Goal: Task Accomplishment & Management: Manage account settings

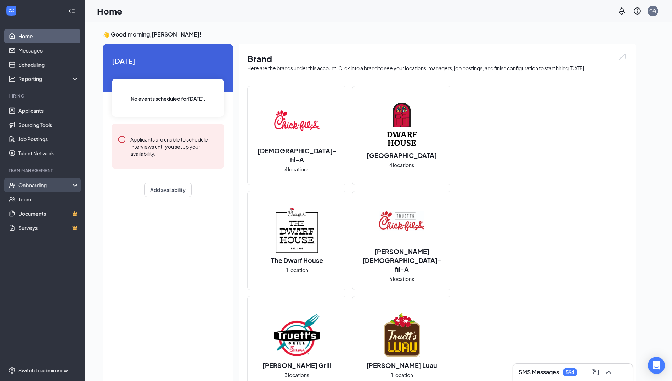
drag, startPoint x: 22, startPoint y: 181, endPoint x: 42, endPoint y: 181, distance: 19.5
click at [22, 181] on div "Onboarding" at bounding box center [45, 184] width 55 height 7
click at [47, 186] on div "Onboarding" at bounding box center [45, 184] width 55 height 7
click at [37, 185] on div "Onboarding" at bounding box center [45, 184] width 55 height 7
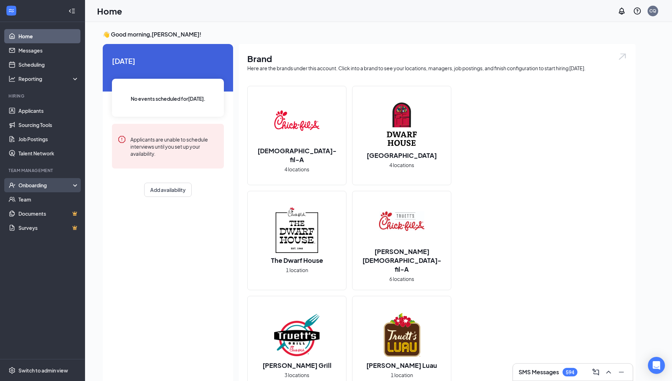
click at [44, 183] on div "Onboarding" at bounding box center [45, 184] width 55 height 7
click at [44, 198] on link "Overview" at bounding box center [48, 199] width 61 height 14
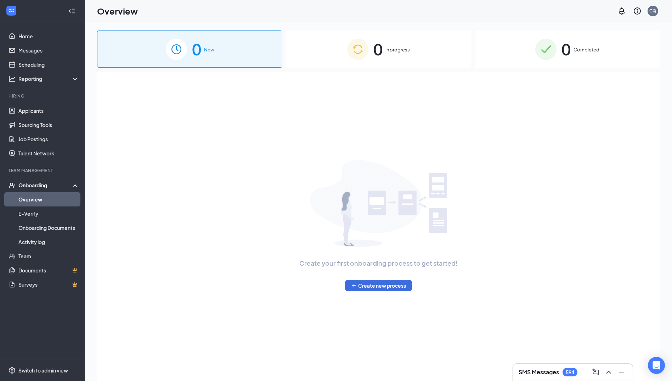
click at [542, 45] on img at bounding box center [545, 49] width 21 height 21
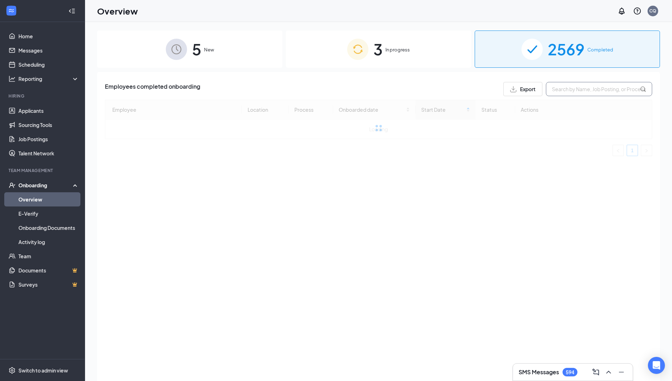
click at [574, 90] on input "text" at bounding box center [599, 89] width 106 height 14
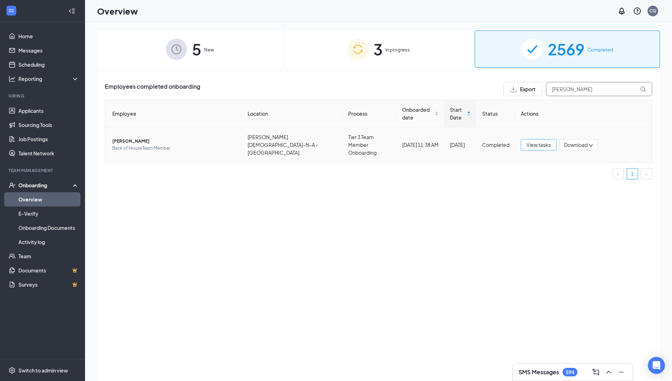
type input "[PERSON_NAME]"
click at [545, 143] on span "View tasks" at bounding box center [539, 145] width 24 height 8
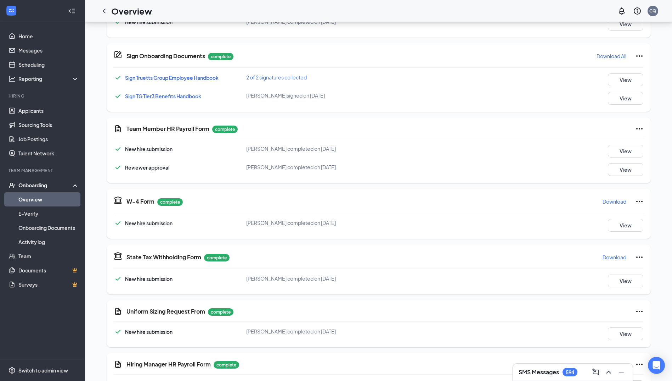
scroll to position [177, 0]
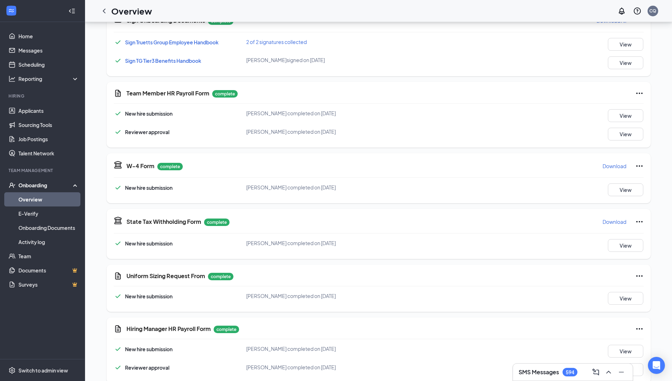
click at [620, 163] on p "Download" at bounding box center [615, 165] width 24 height 7
click at [608, 222] on p "Download" at bounding box center [615, 221] width 24 height 7
click at [30, 182] on div "Onboarding" at bounding box center [45, 184] width 55 height 7
click at [35, 182] on div "Onboarding" at bounding box center [45, 184] width 55 height 7
click at [39, 202] on link "Overview" at bounding box center [48, 199] width 61 height 14
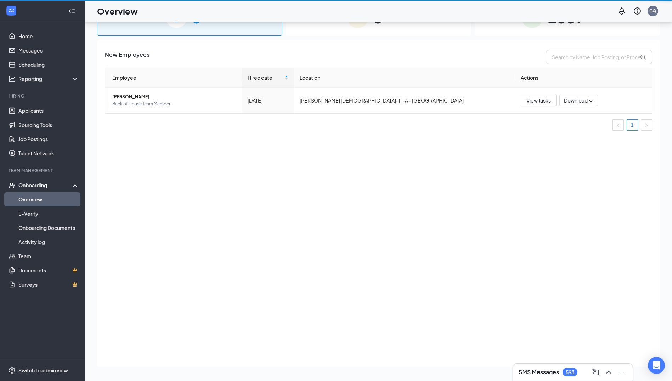
scroll to position [32, 0]
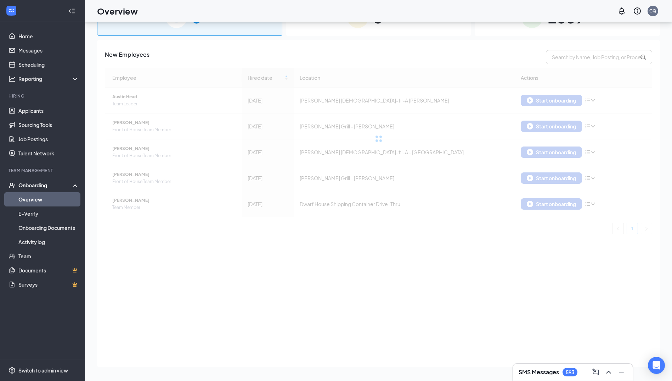
click at [547, 31] on div "2569 Completed" at bounding box center [567, 17] width 185 height 37
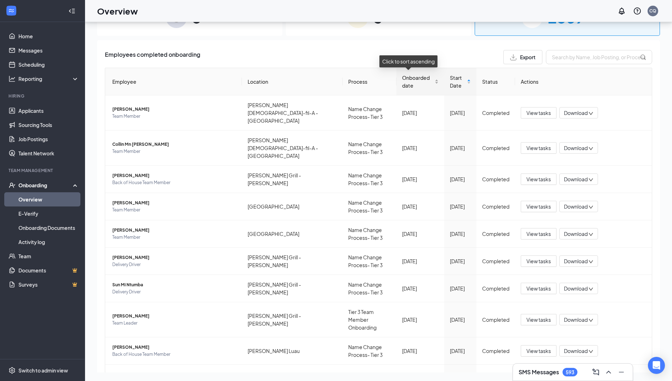
click at [415, 84] on span "Onboarded date" at bounding box center [417, 82] width 31 height 16
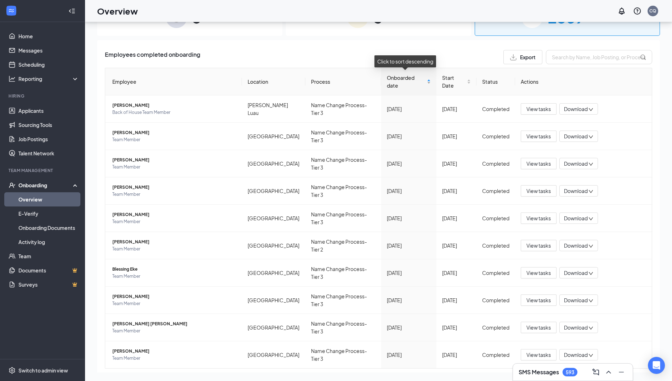
click at [414, 84] on span "Onboarded date" at bounding box center [406, 82] width 39 height 16
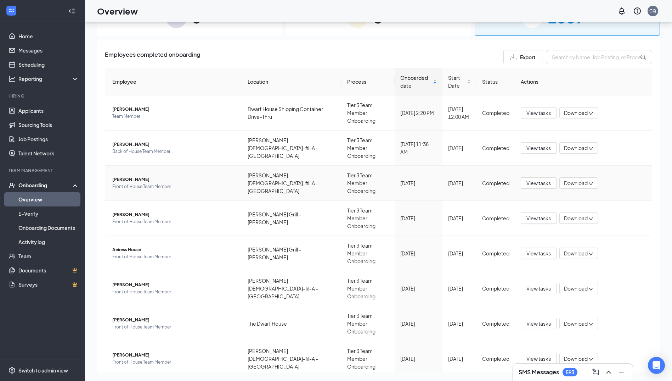
click at [580, 179] on span "Download" at bounding box center [576, 182] width 24 height 7
click at [586, 182] on div "Download summary" at bounding box center [587, 178] width 55 height 9
